Goal: Task Accomplishment & Management: Use online tool/utility

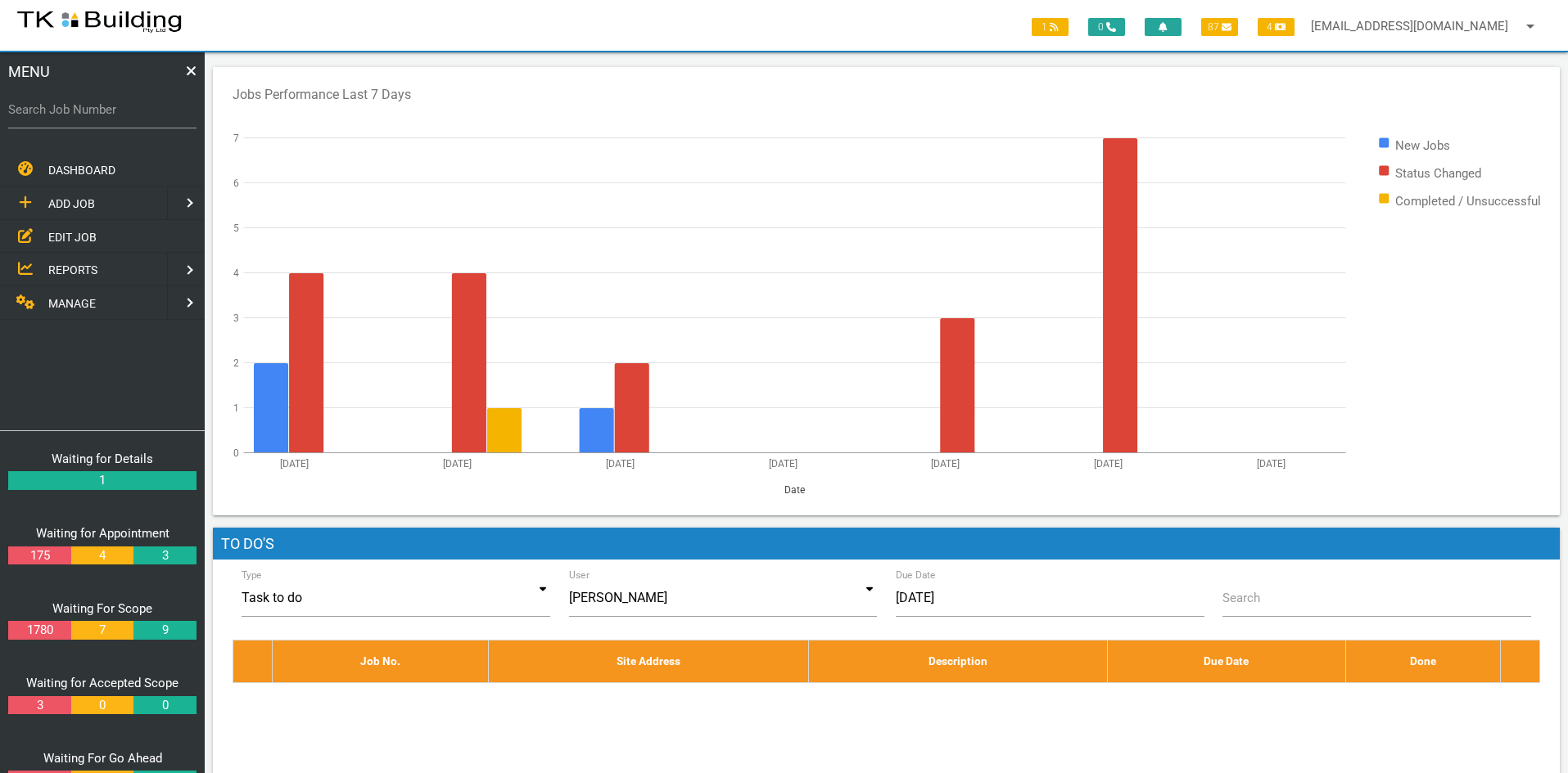
click at [62, 231] on span "EDIT JOB" at bounding box center [72, 236] width 48 height 13
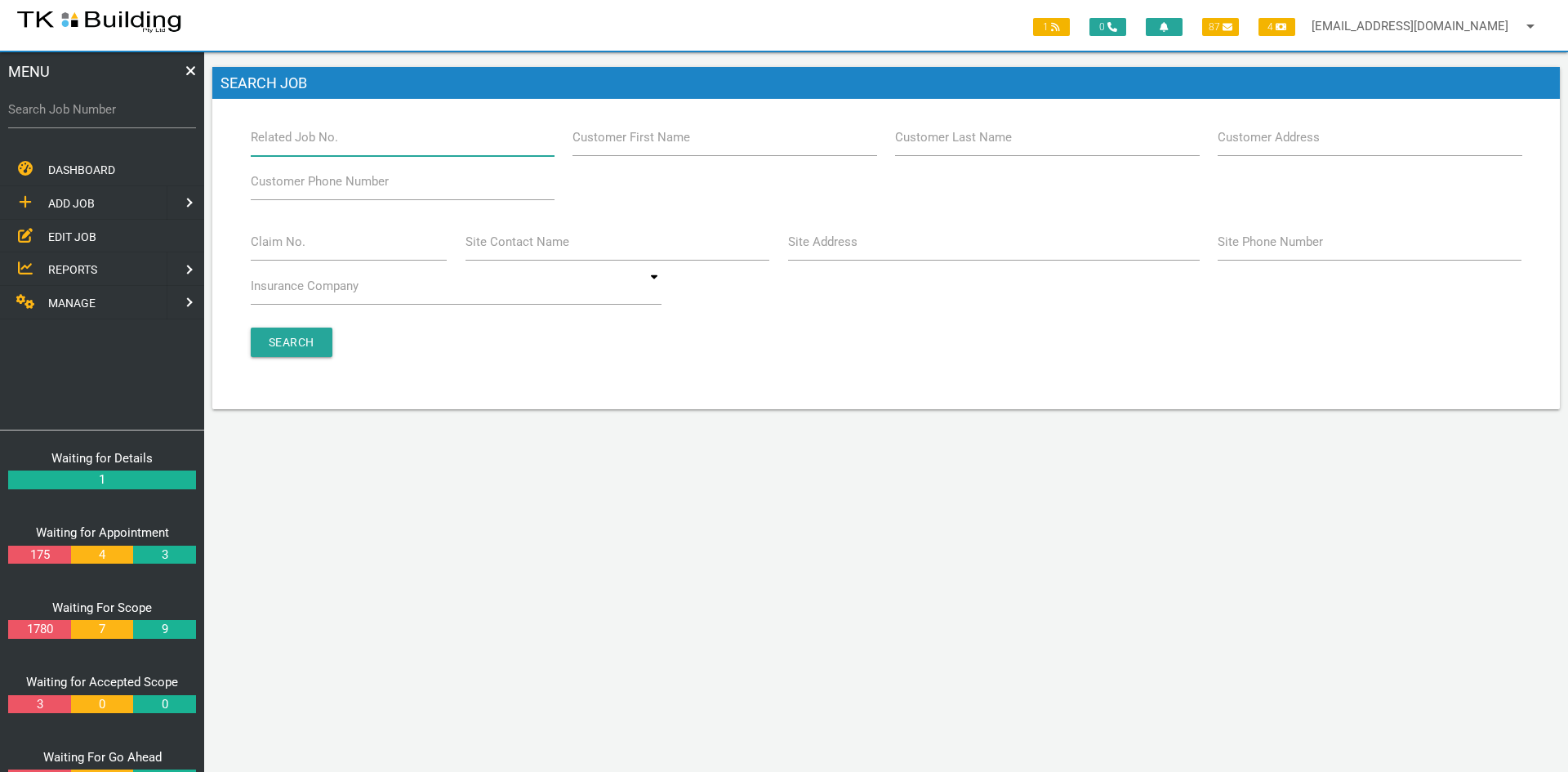
click at [355, 147] on input "Related Job No." at bounding box center [402, 137] width 304 height 37
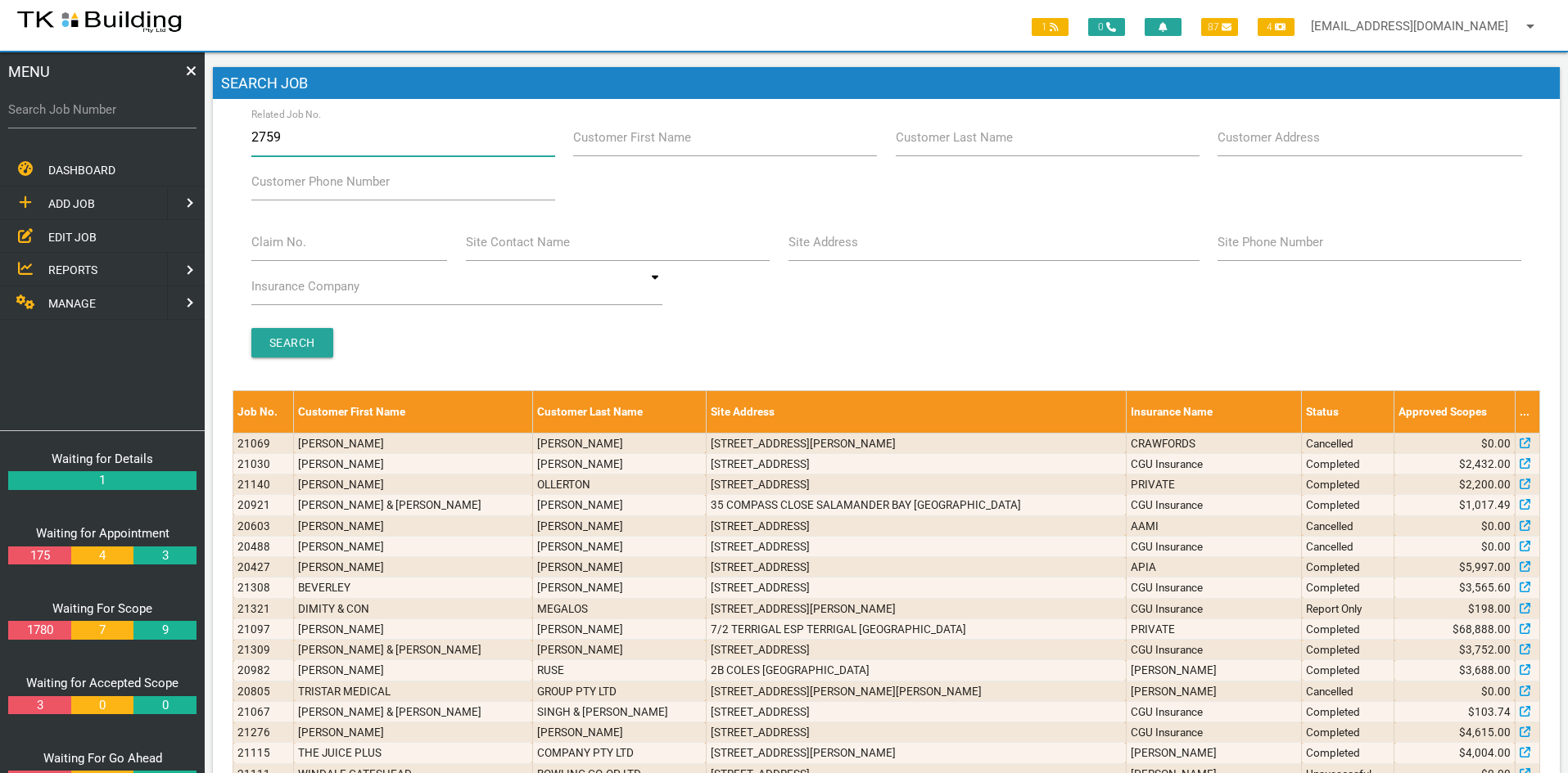
type input "27598"
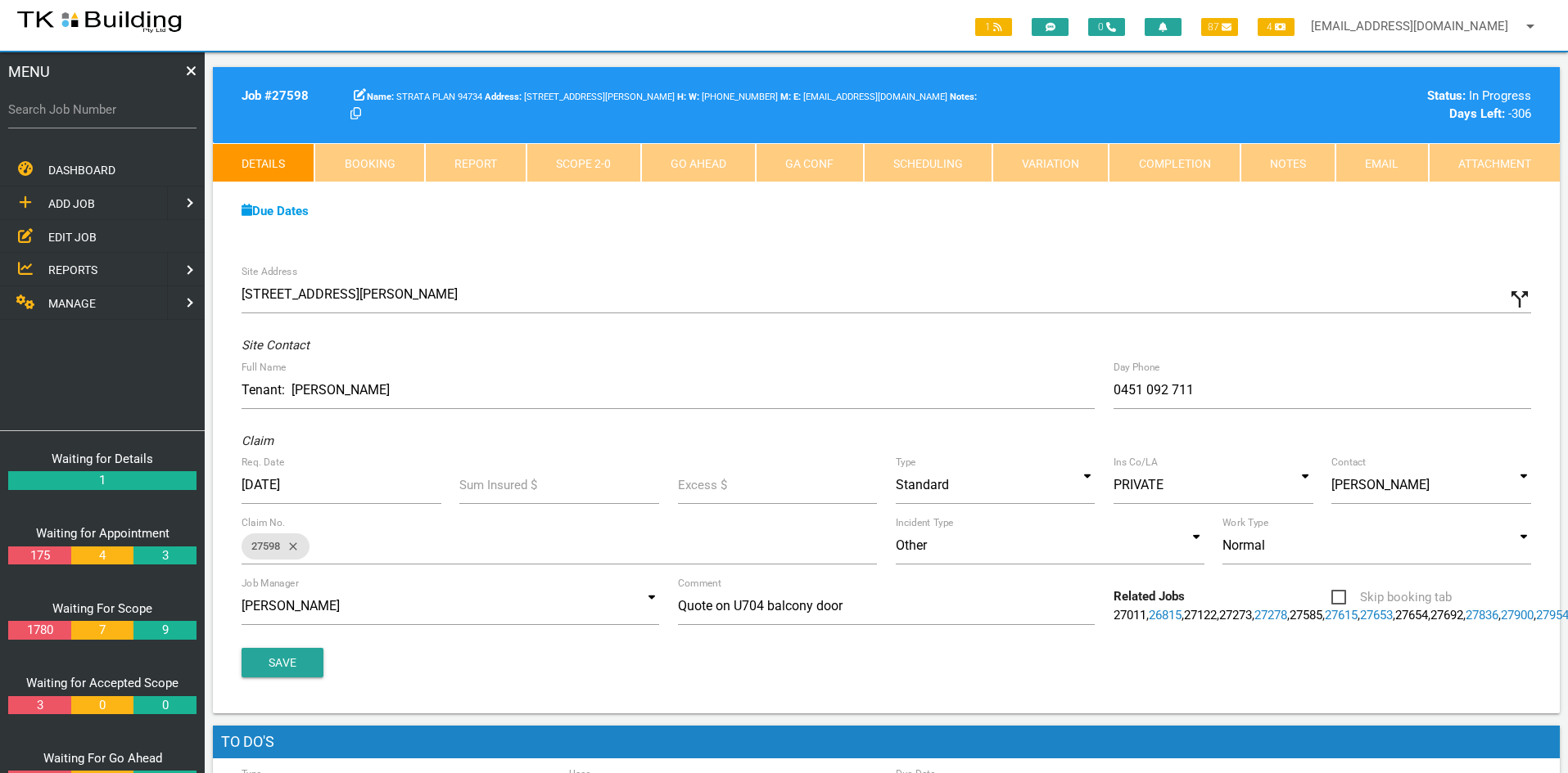
click at [793, 246] on div "Due Dates Waiting for Appointment From [DATE] To [DATE] Waiting For Scope From …" at bounding box center [885, 220] width 1346 height 75
click at [1297, 160] on link "Notes" at bounding box center [1288, 163] width 95 height 39
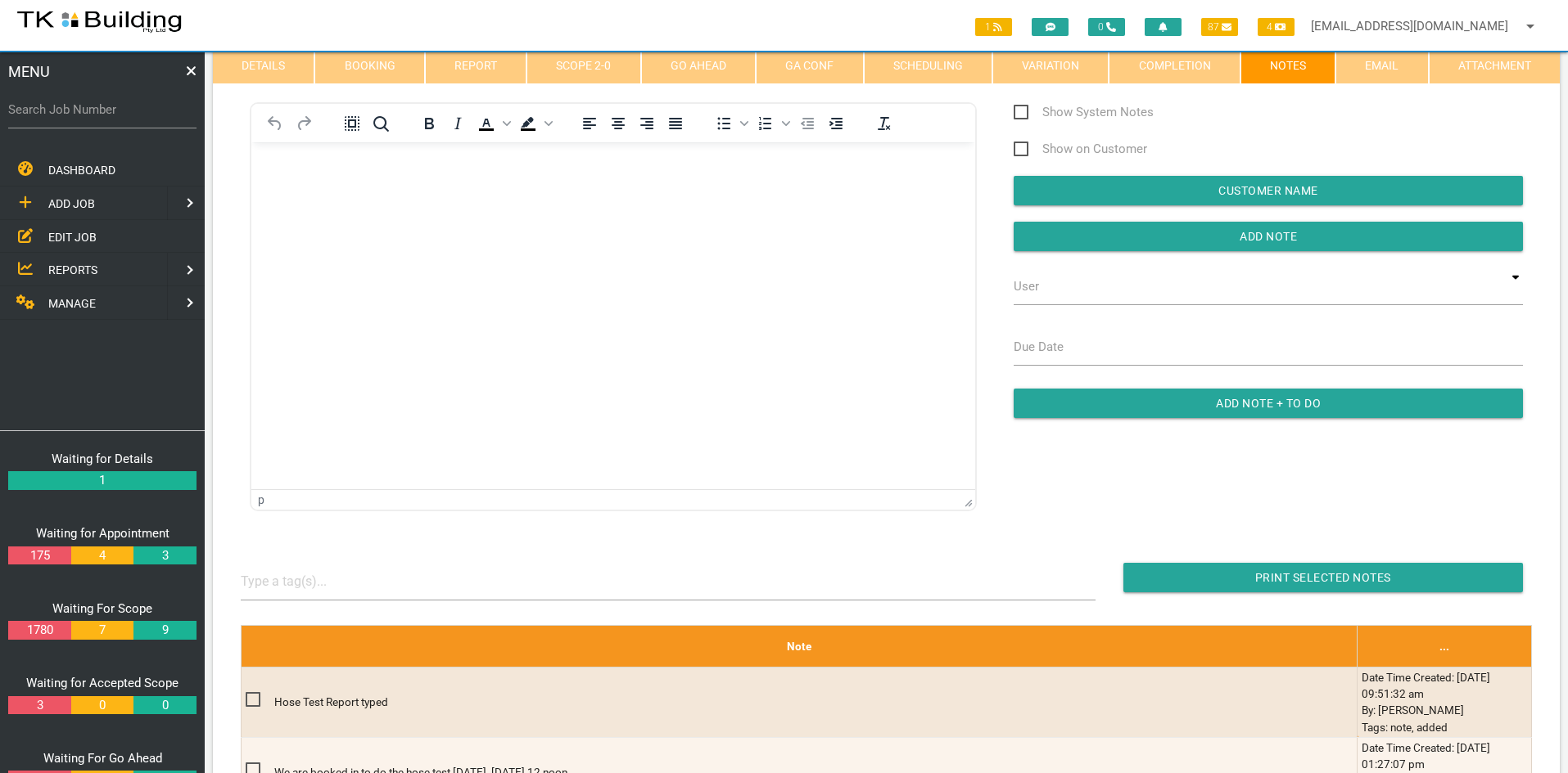
scroll to position [82, 0]
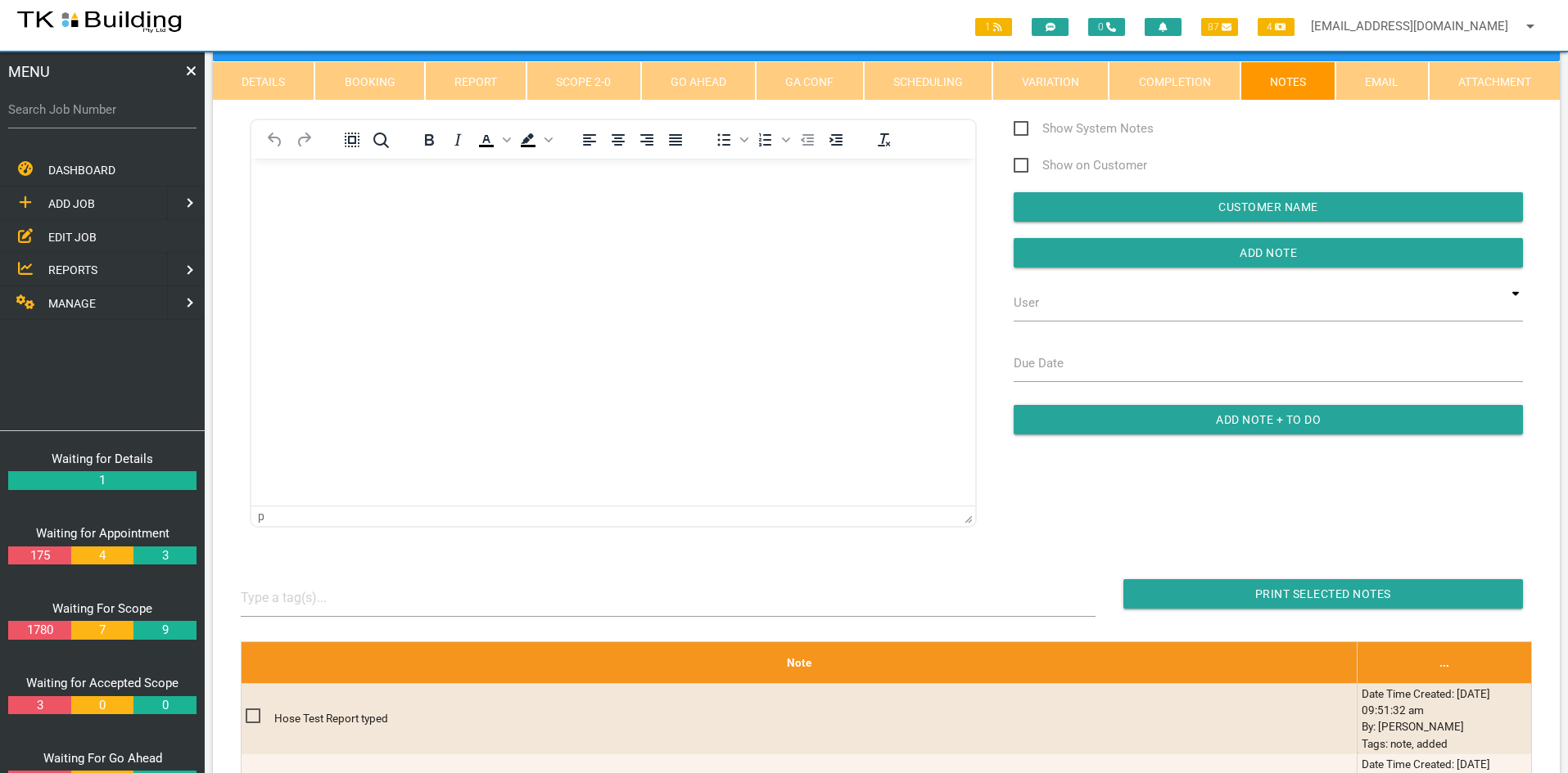
click at [629, 233] on html at bounding box center [612, 196] width 723 height 75
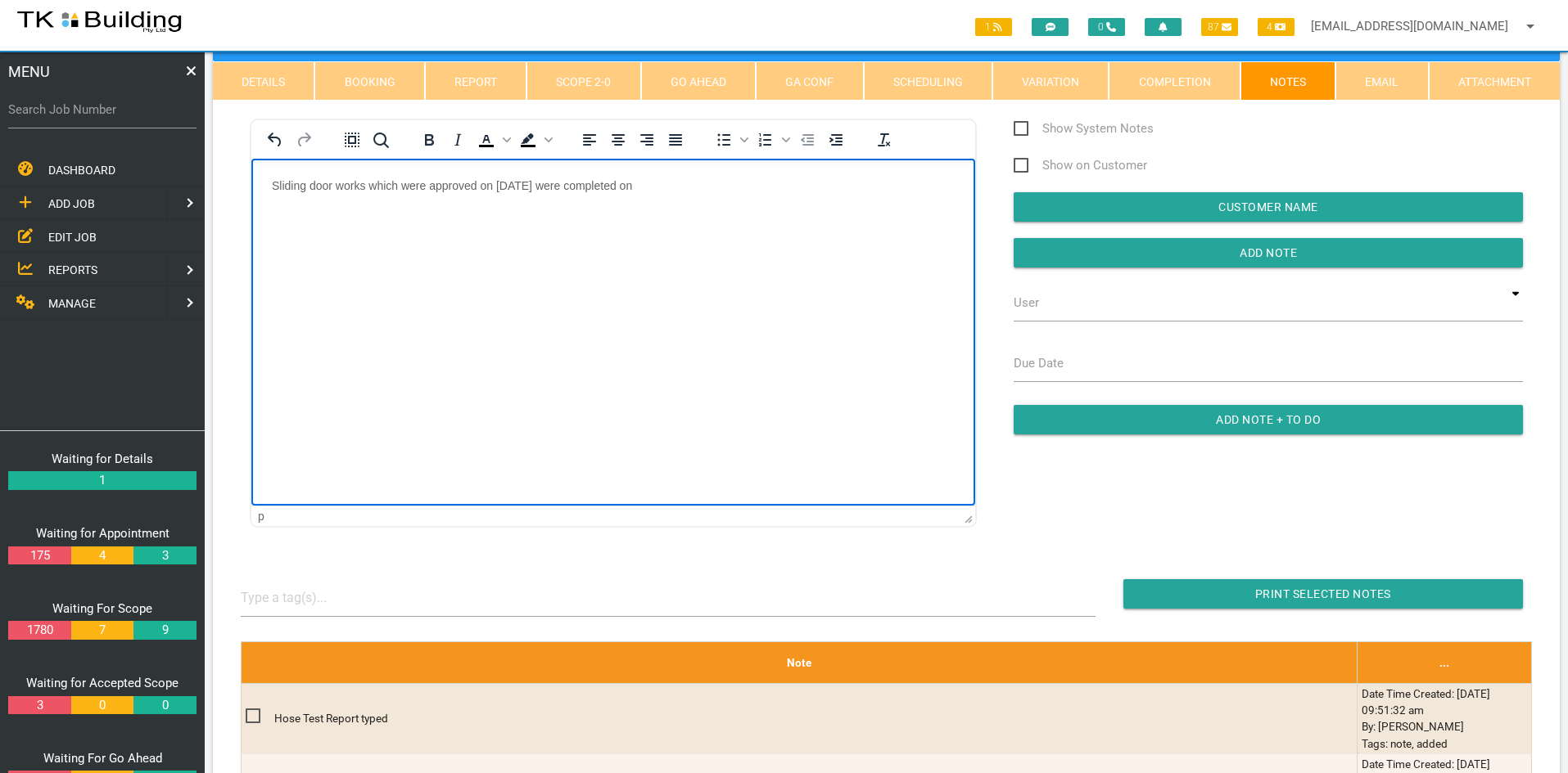
drag, startPoint x: 594, startPoint y: 182, endPoint x: 662, endPoint y: 182, distance: 68.0
click at [607, 182] on p "Sliding door works which were approved on [DATE] were completed on" at bounding box center [612, 185] width 683 height 13
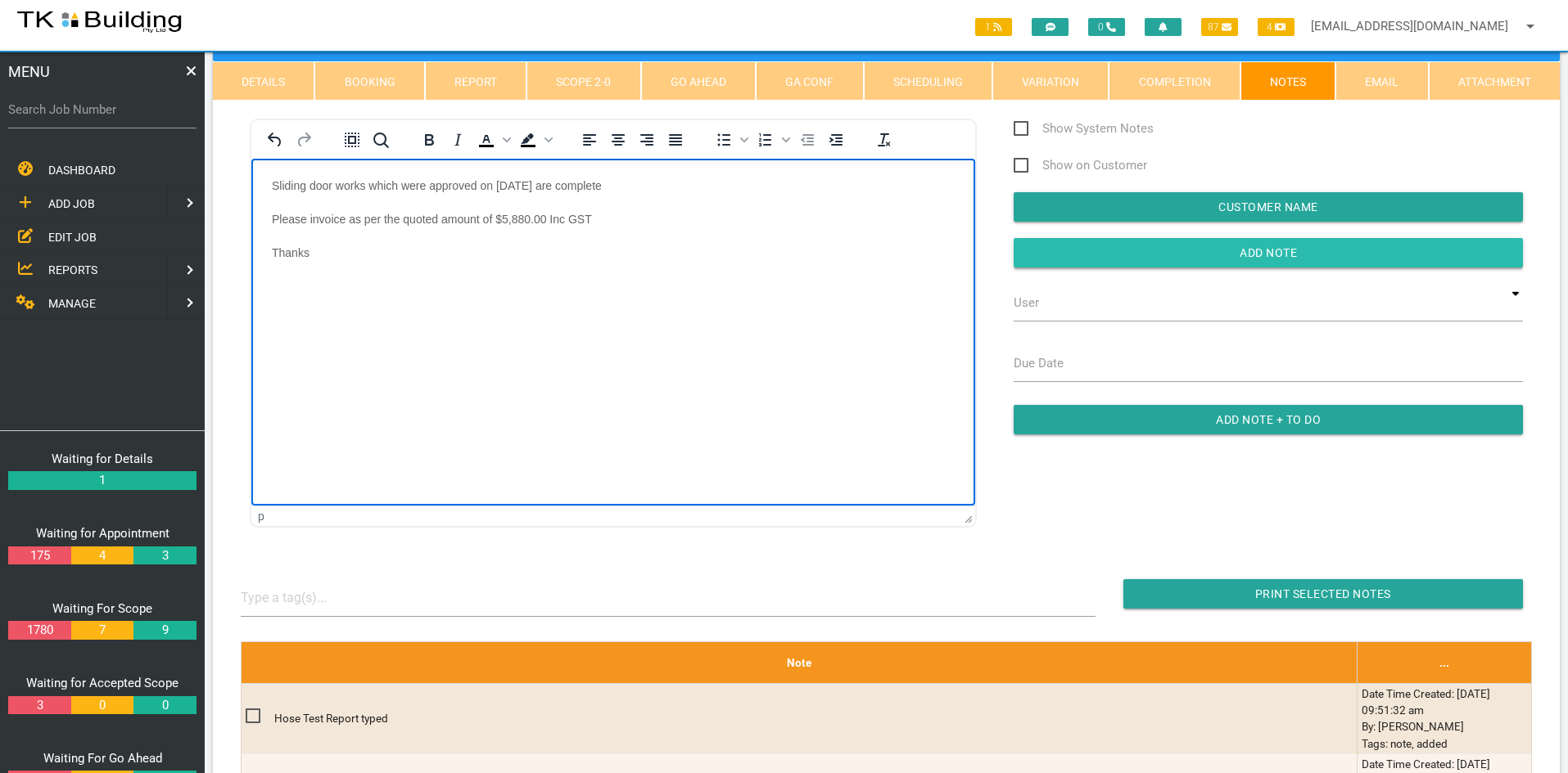
click at [1242, 250] on input "button" at bounding box center [1268, 253] width 509 height 29
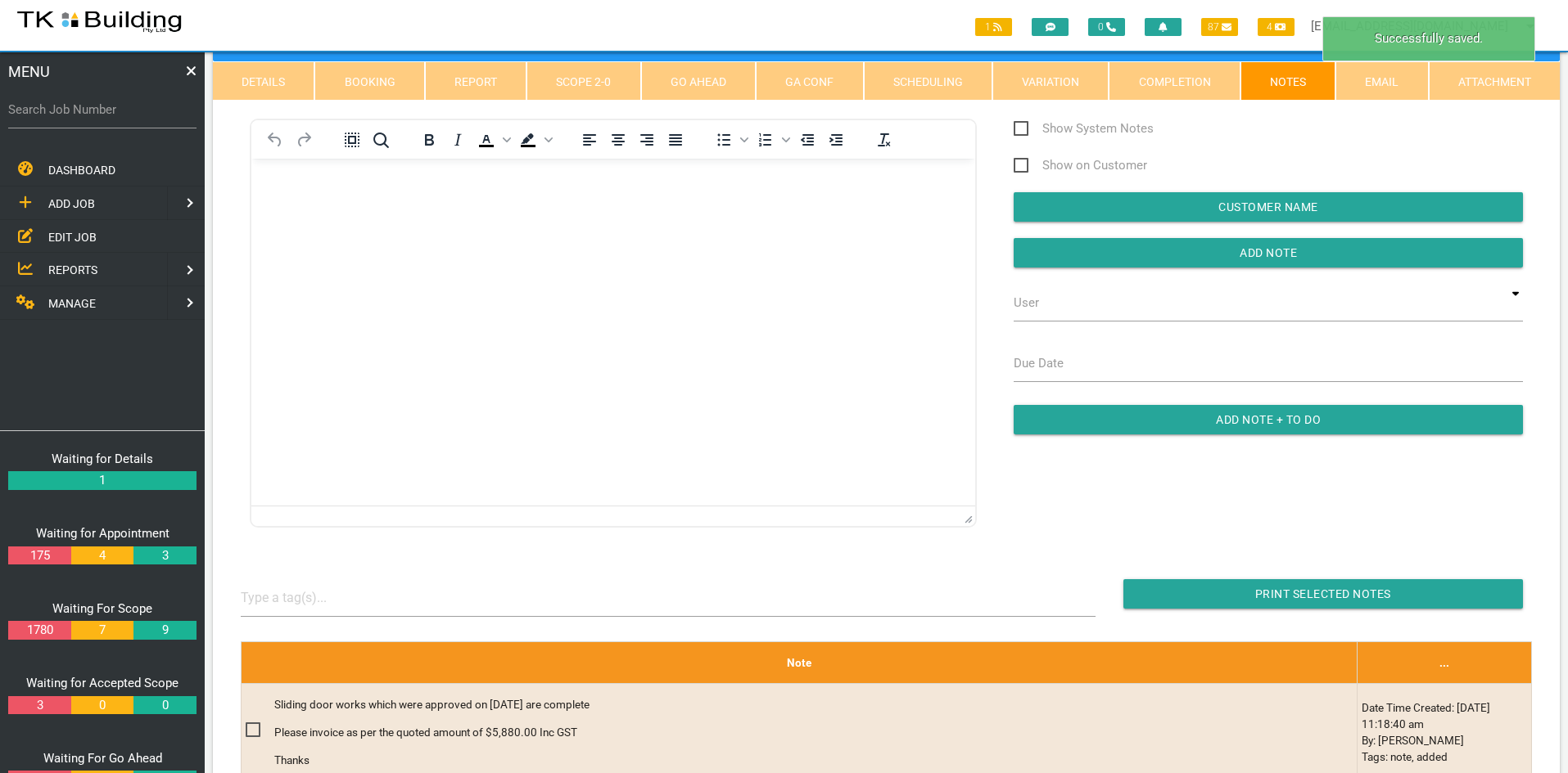
click at [864, 233] on html at bounding box center [612, 196] width 723 height 75
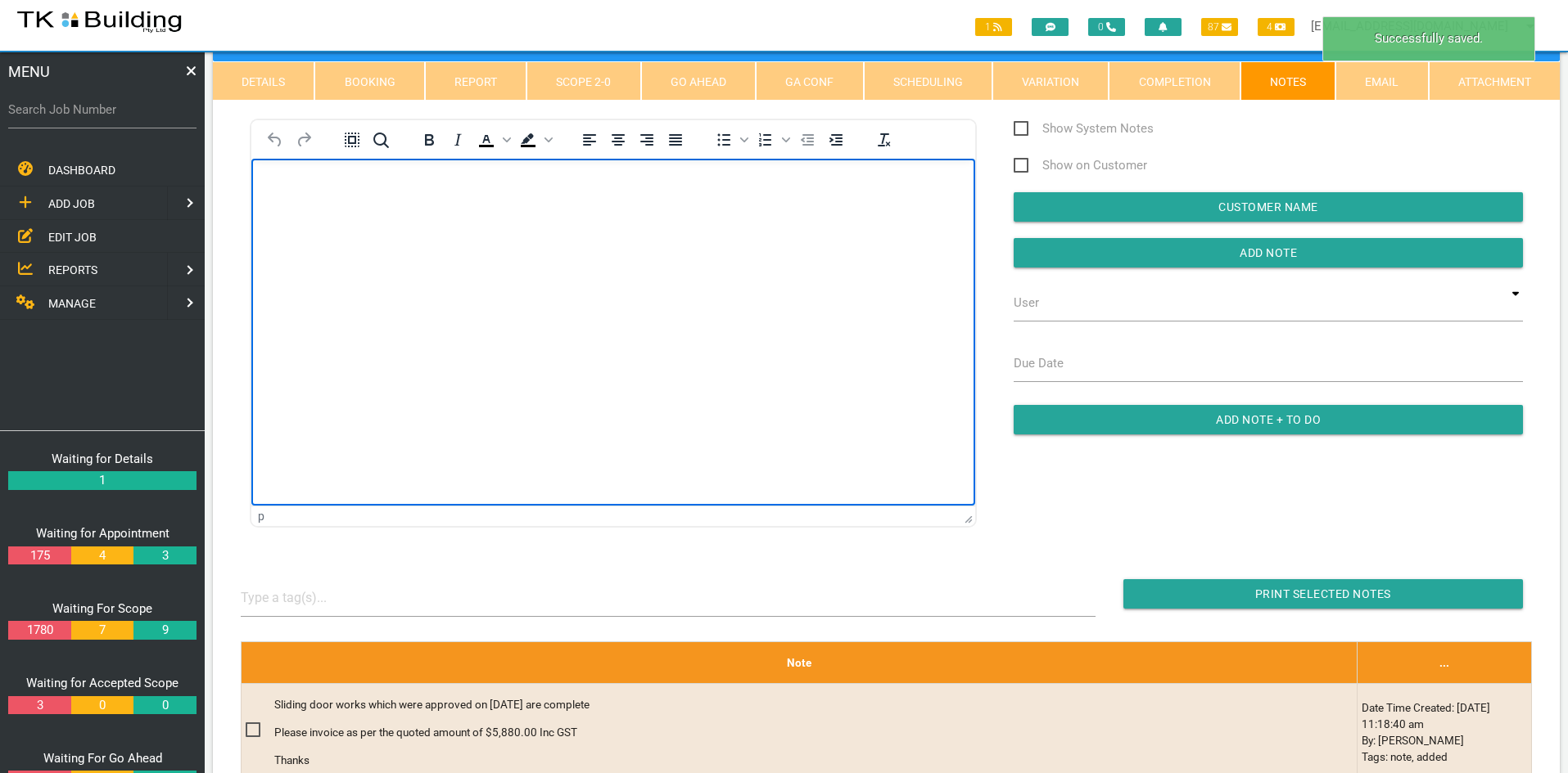
scroll to position [246, 0]
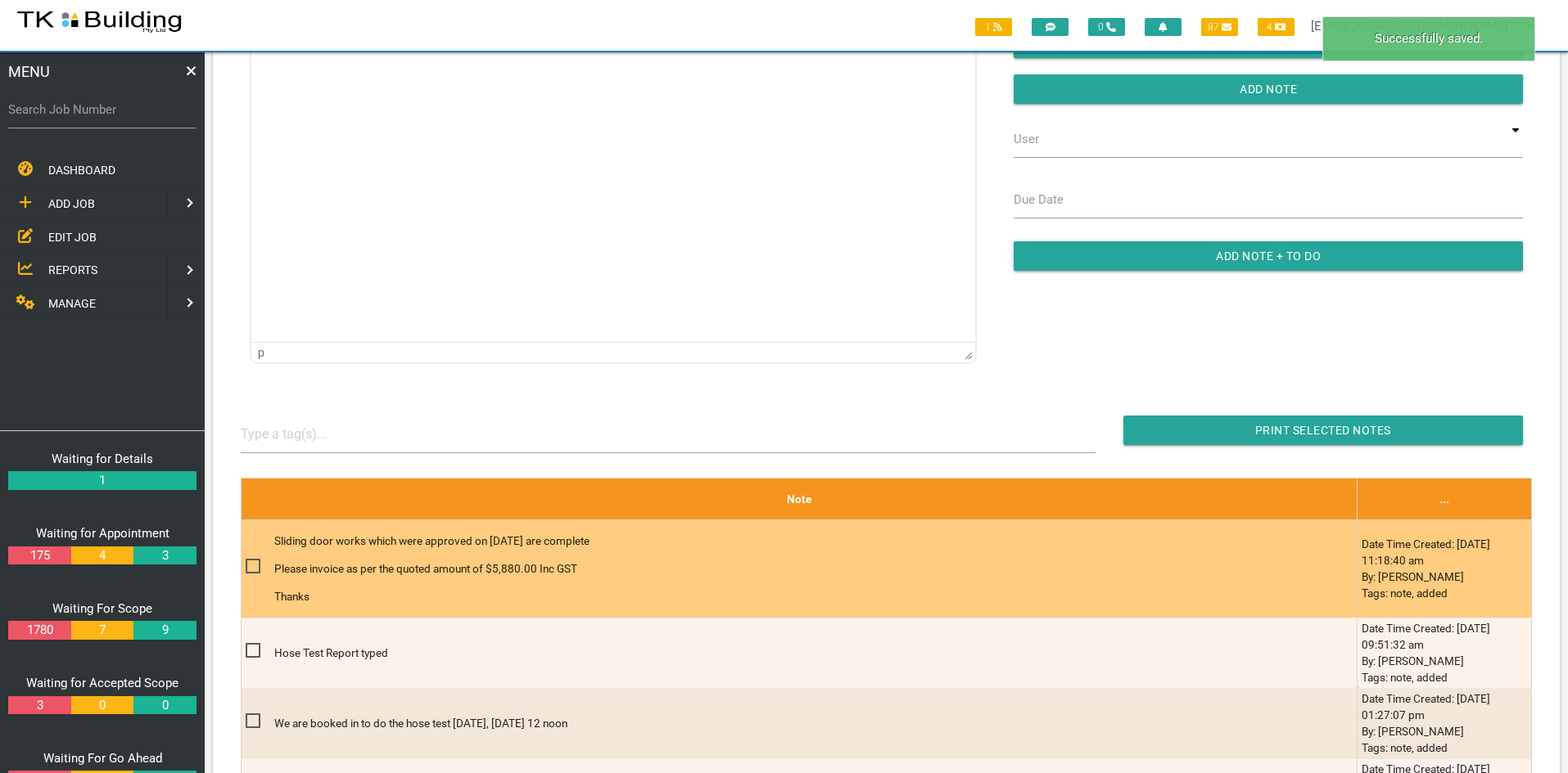
click at [256, 564] on span at bounding box center [260, 567] width 28 height 20
click at [256, 564] on input "checkbox" at bounding box center [251, 562] width 11 height 11
checkbox input "true"
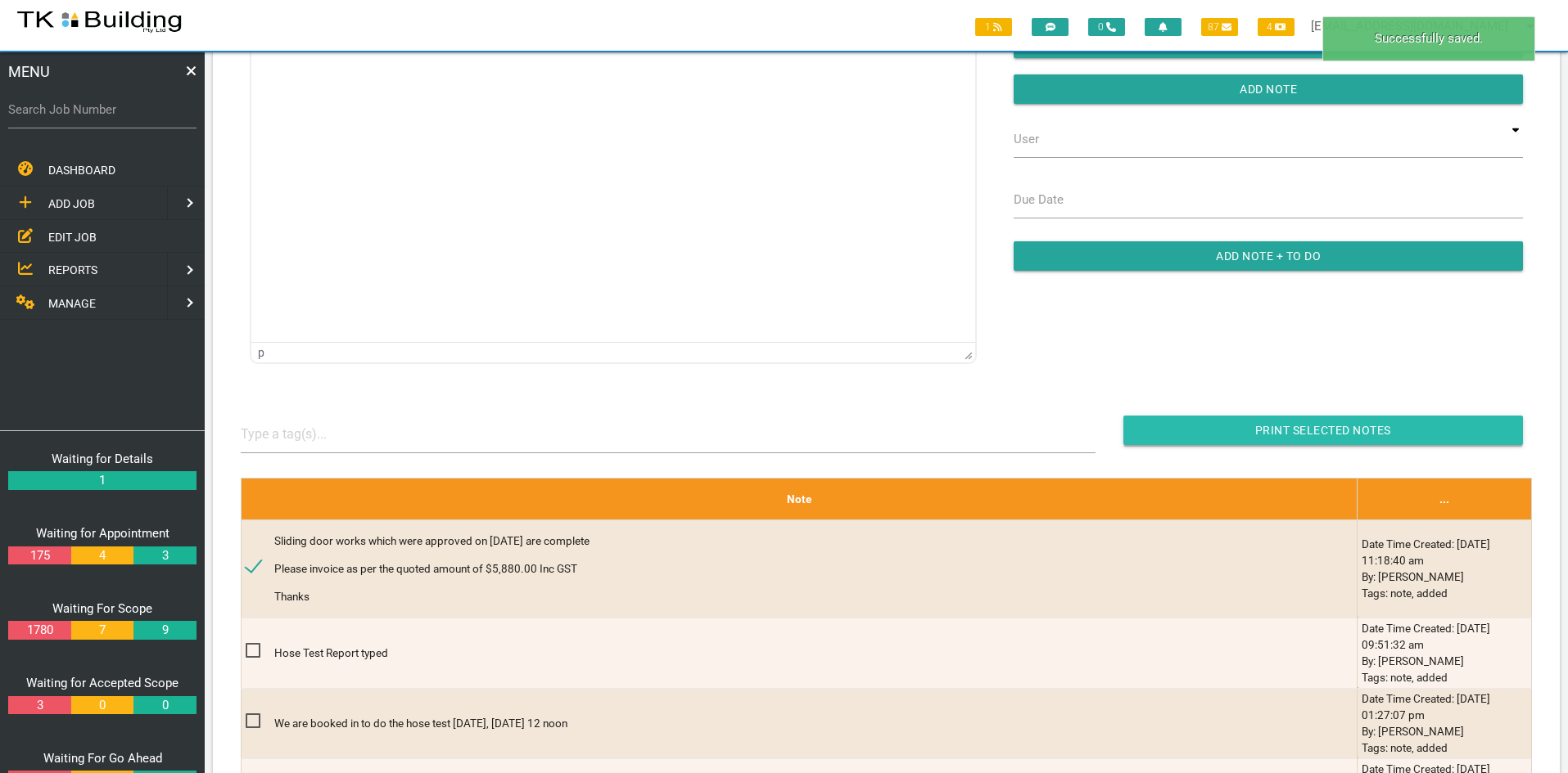
click at [1320, 431] on input "Print Selected Notes" at bounding box center [1322, 430] width 400 height 29
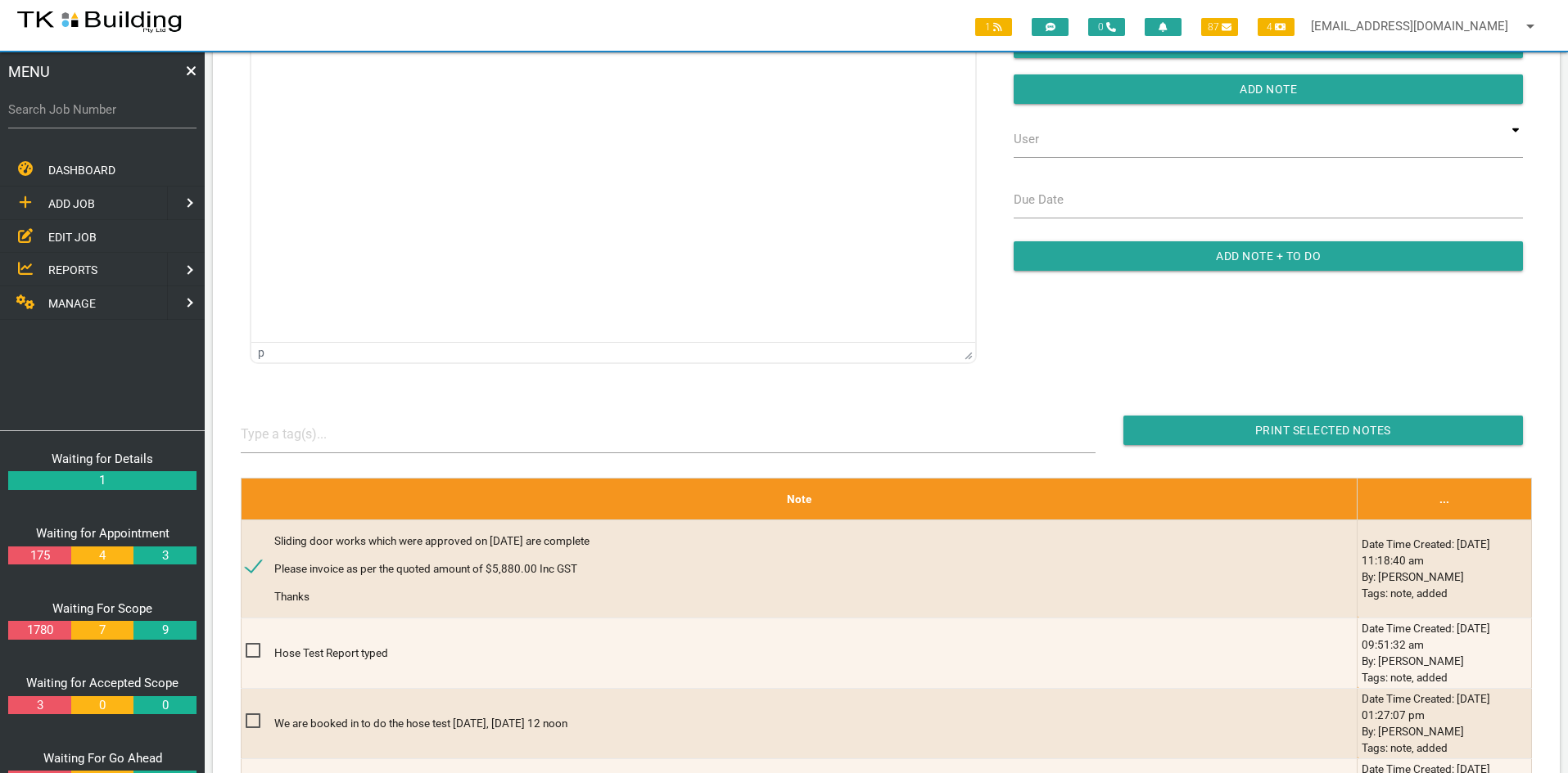
drag, startPoint x: 77, startPoint y: 238, endPoint x: 98, endPoint y: 230, distance: 22.5
click at [76, 238] on span "EDIT JOB" at bounding box center [72, 236] width 48 height 13
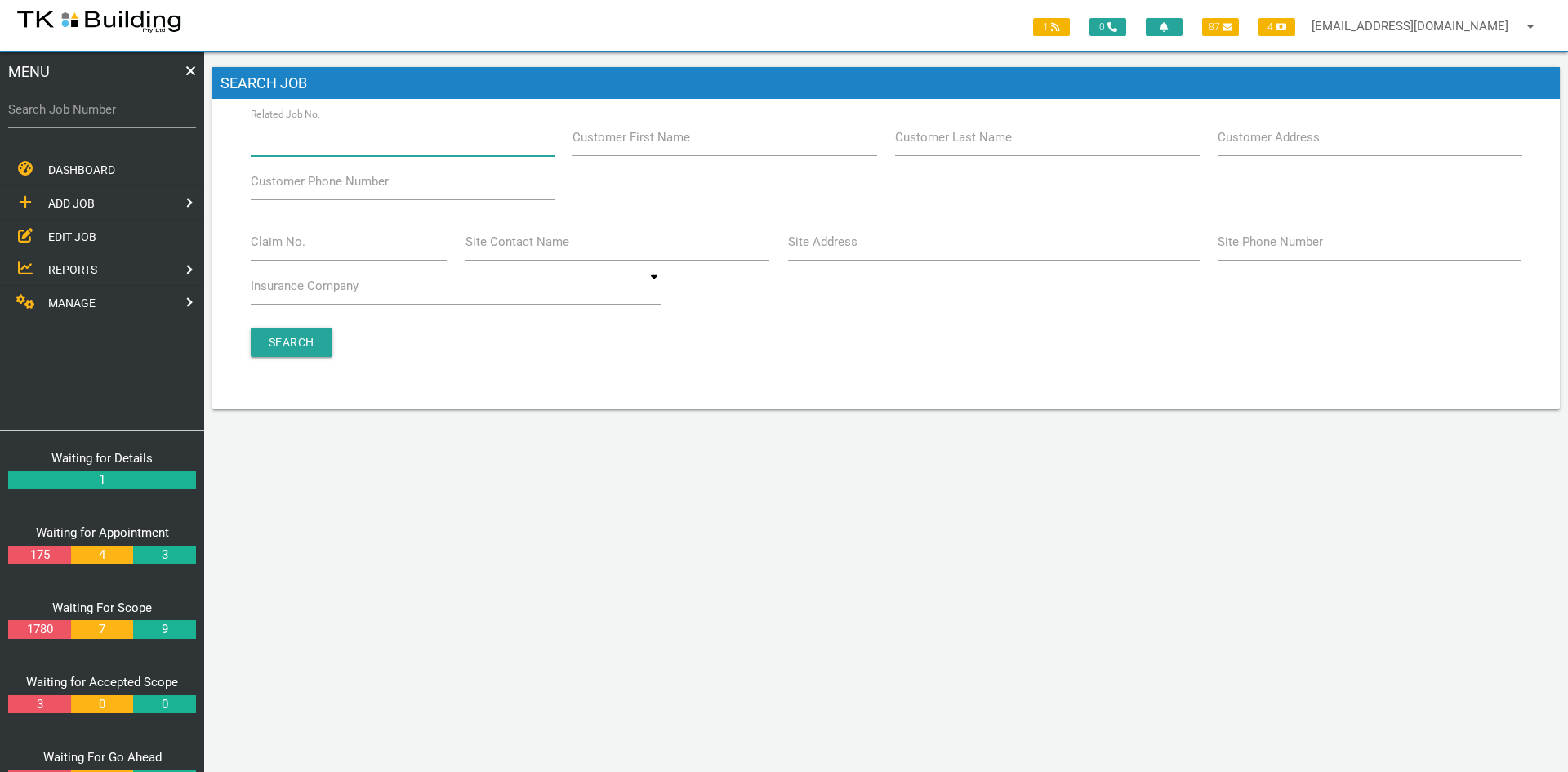
click at [362, 148] on input "Related Job No." at bounding box center [402, 137] width 304 height 37
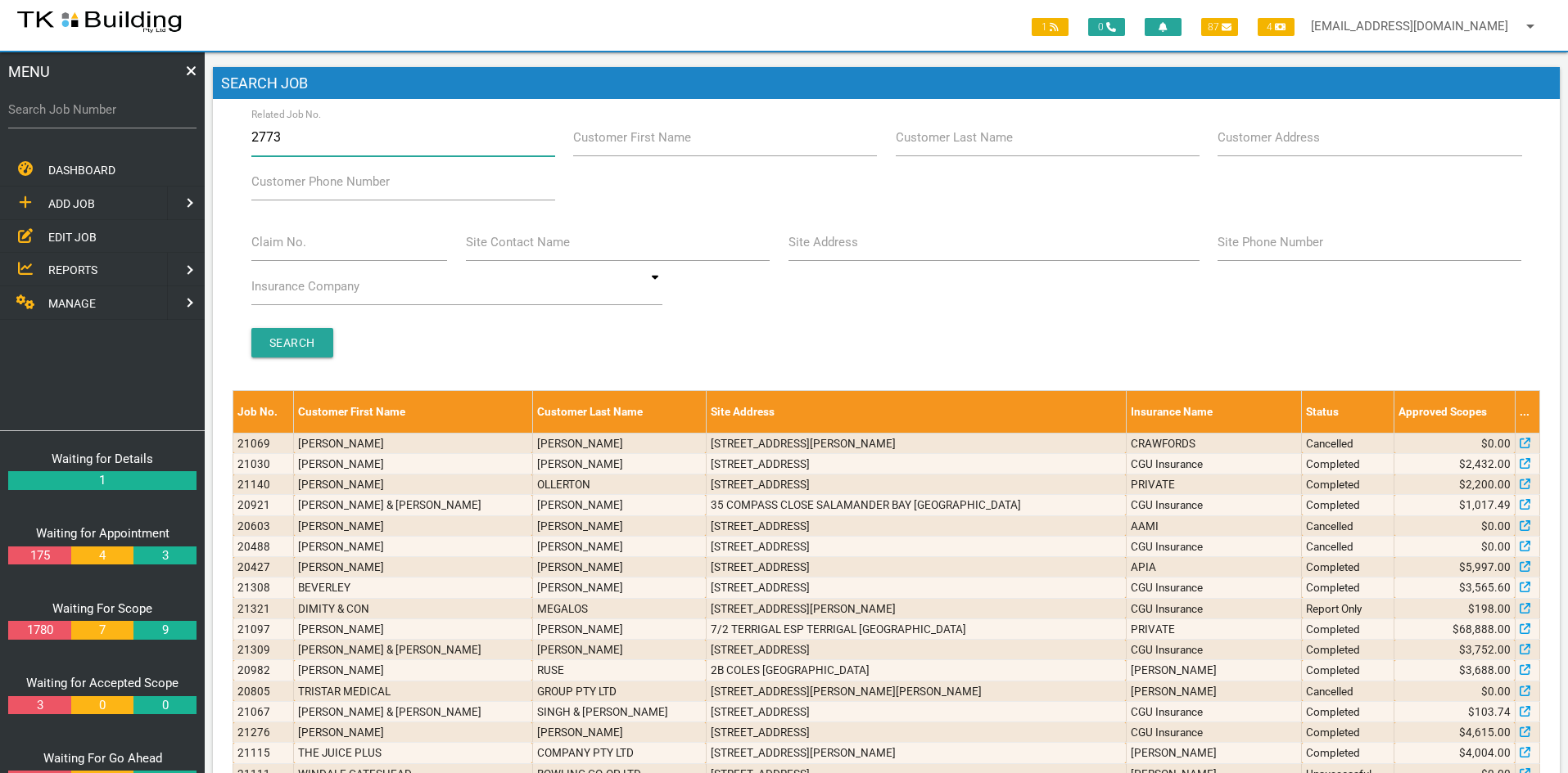
type input "27734"
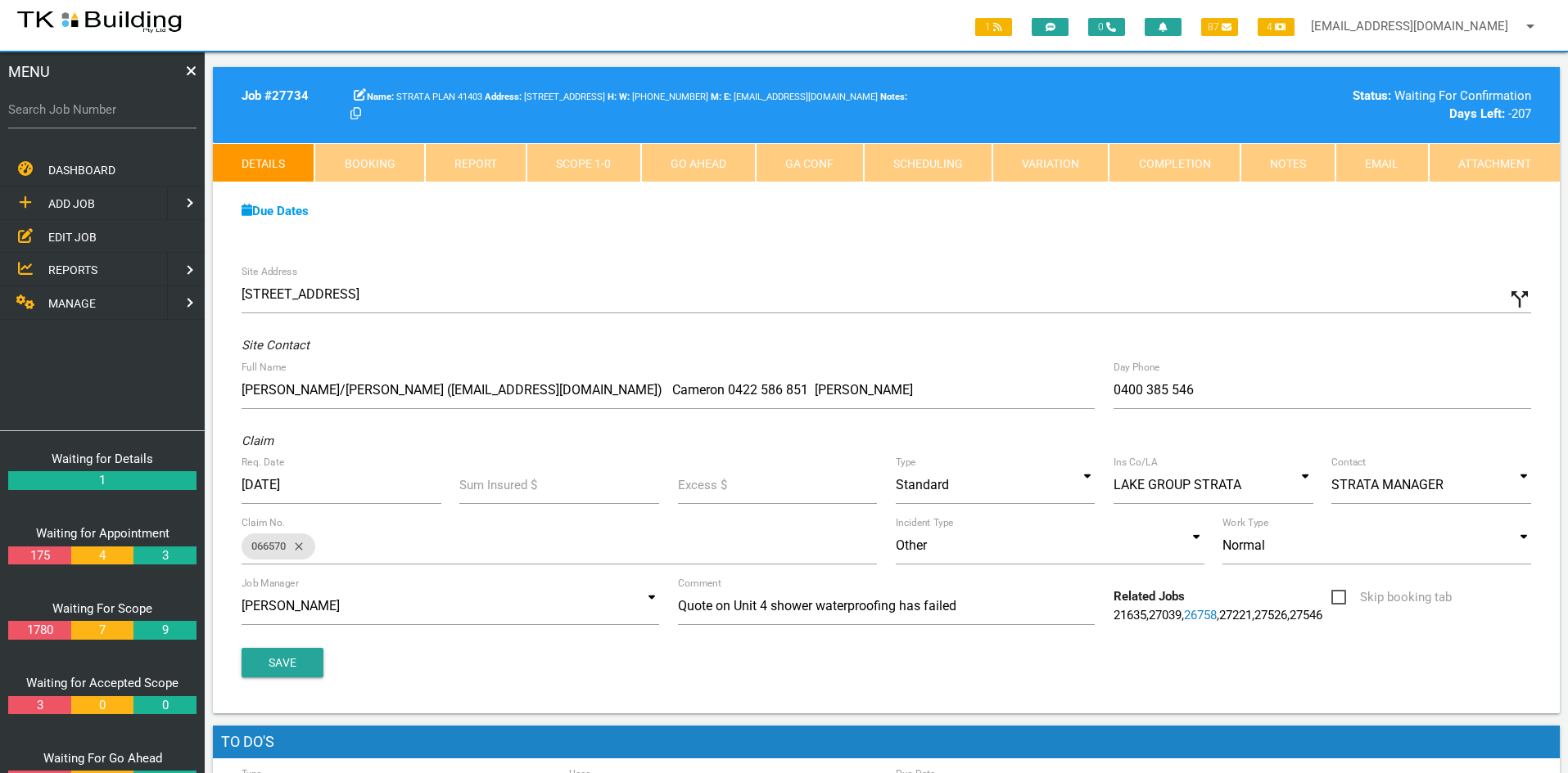
click at [76, 230] on span "EDIT JOB" at bounding box center [72, 236] width 48 height 13
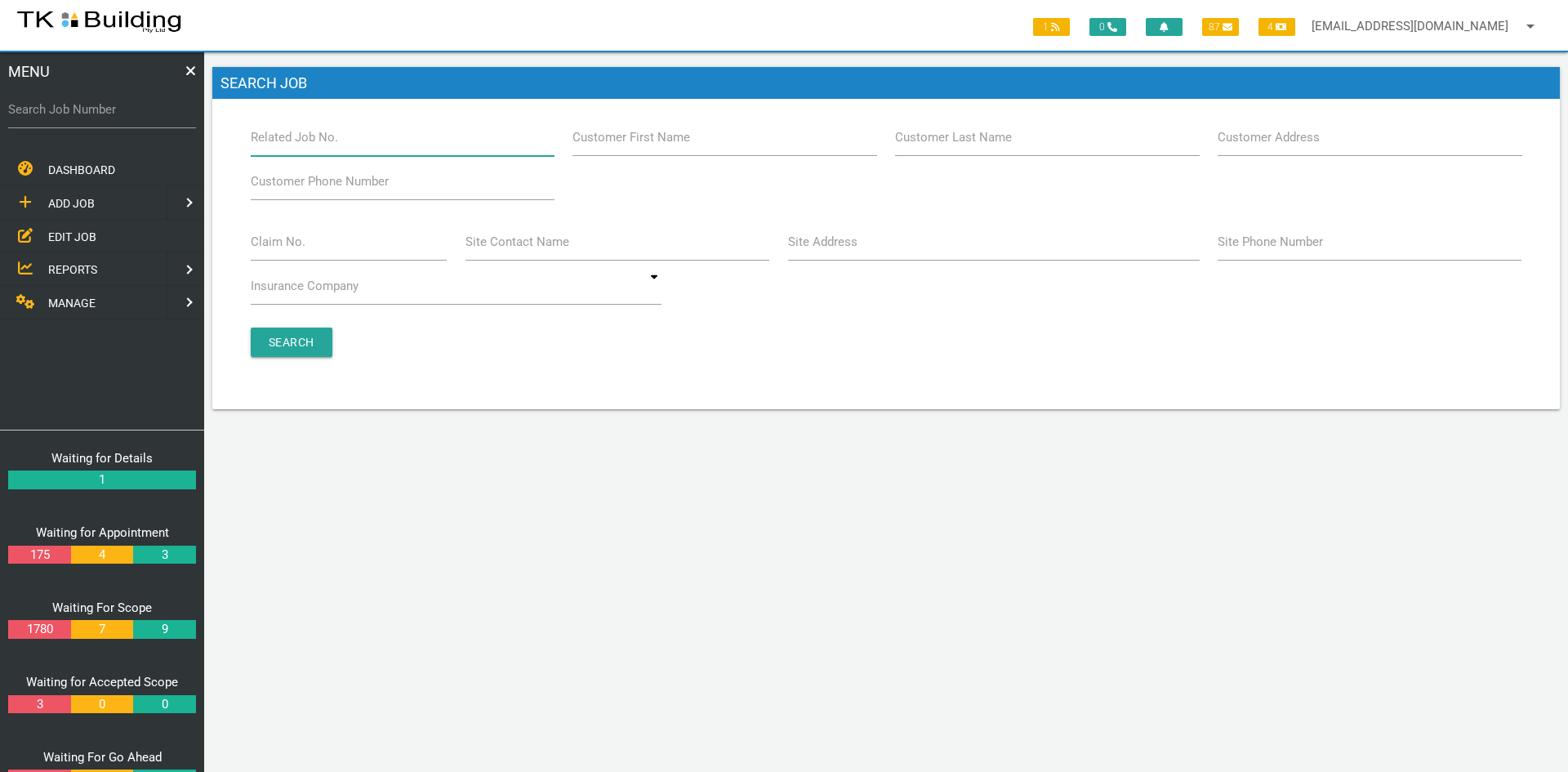
click at [352, 139] on input "Related Job No." at bounding box center [402, 137] width 304 height 37
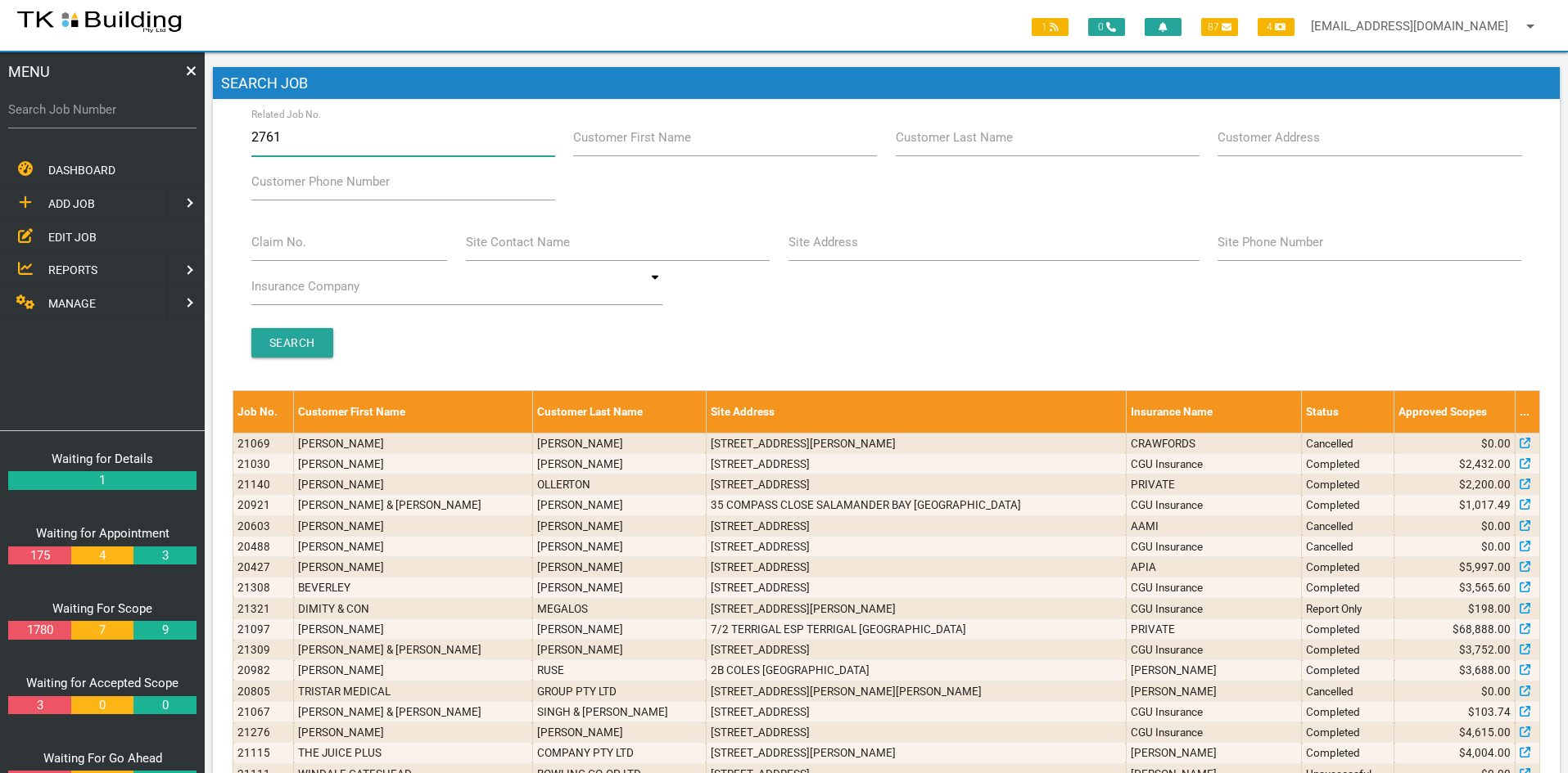
type input "27615"
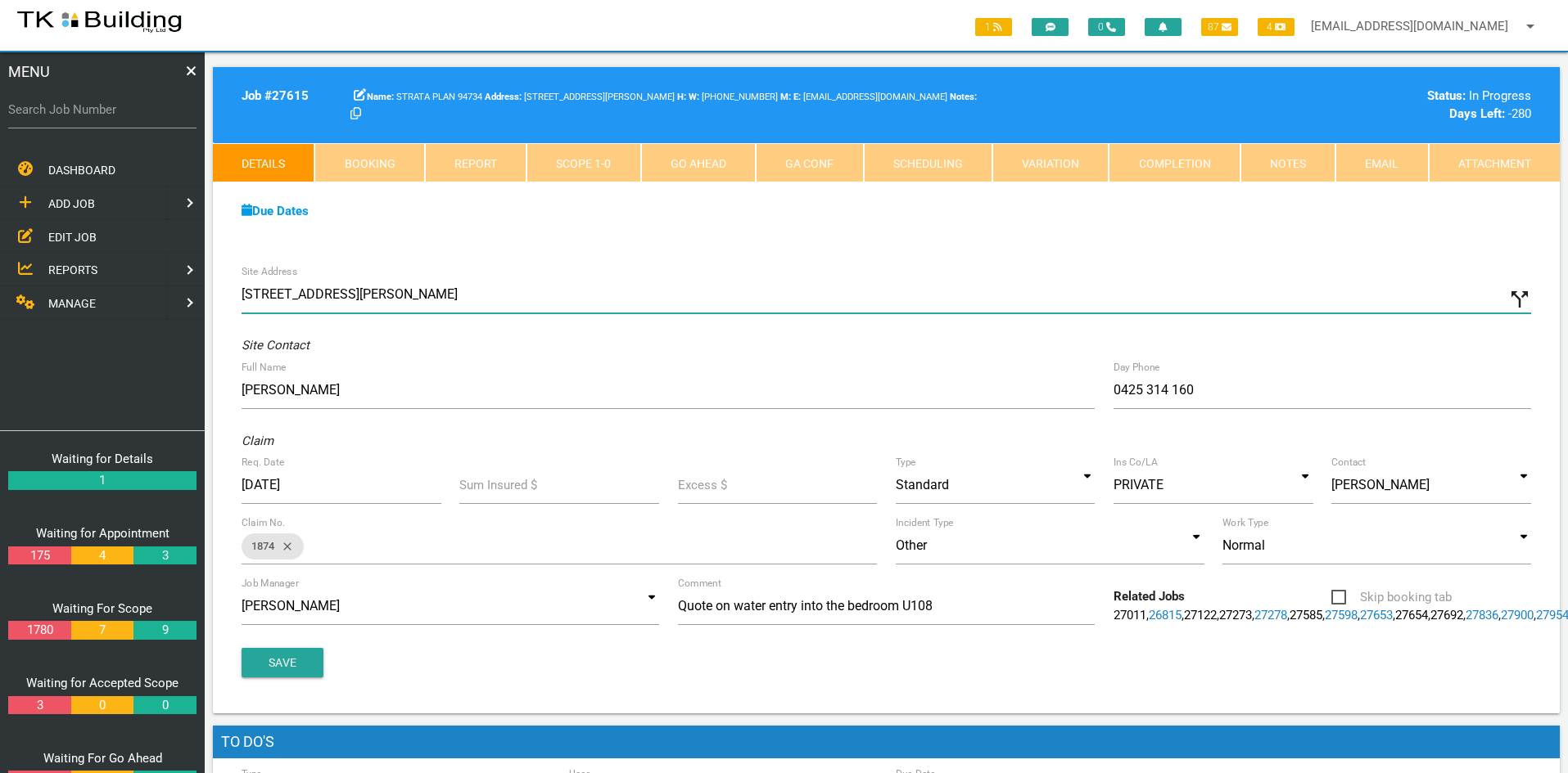
click at [649, 284] on input "[STREET_ADDRESS][PERSON_NAME]" at bounding box center [885, 294] width 1289 height 37
